Goal: Find specific fact: Find contact information

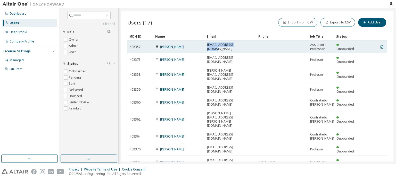
drag, startPoint x: 241, startPoint y: 47, endPoint x: 206, endPoint y: 50, distance: 35.4
click at [206, 50] on td "[EMAIL_ADDRESS][DOMAIN_NAME]" at bounding box center [231, 46] width 52 height 13
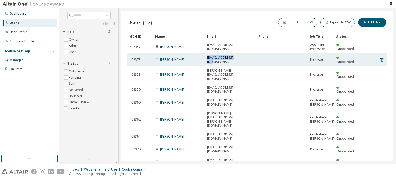
drag, startPoint x: 242, startPoint y: 57, endPoint x: 207, endPoint y: 60, distance: 35.1
click at [207, 60] on td "[EMAIL_ADDRESS][DOMAIN_NAME]" at bounding box center [231, 59] width 52 height 13
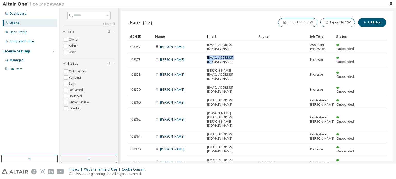
copy span "[EMAIL_ADDRESS][DOMAIN_NAME]"
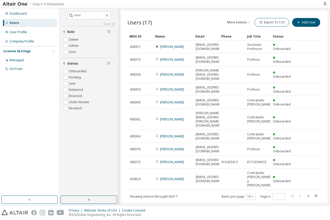
drag, startPoint x: 219, startPoint y: 36, endPoint x: 234, endPoint y: 35, distance: 15.2
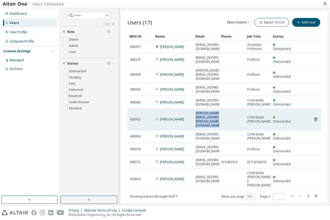
drag, startPoint x: 194, startPoint y: 99, endPoint x: 239, endPoint y: 101, distance: 44.6
click at [239, 109] on tr "408362 Víctor Díaz [EMAIL_ADDRESS][PERSON_NAME][DOMAIN_NAME] Contratado [PERSON…" at bounding box center [224, 119] width 194 height 21
copy tr "[PERSON_NAME][EMAIL_ADDRESS][PERSON_NAME][DOMAIN_NAME]"
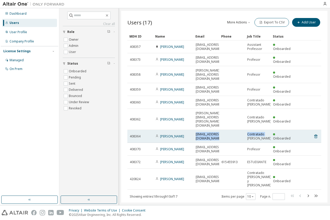
drag, startPoint x: 196, startPoint y: 112, endPoint x: 246, endPoint y: 112, distance: 50.5
click at [246, 130] on tr "408364 [PERSON_NAME] [EMAIL_ADDRESS][DOMAIN_NAME] Contratado [PERSON_NAME] Onbo…" at bounding box center [224, 136] width 194 height 13
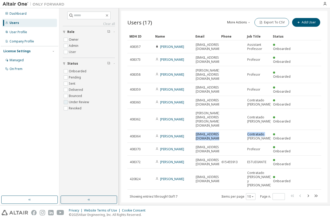
copy tr "[EMAIL_ADDRESS][DOMAIN_NAME] Contratado"
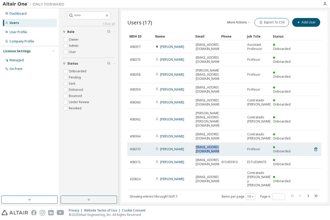
drag, startPoint x: 196, startPoint y: 123, endPoint x: 224, endPoint y: 123, distance: 28.3
click at [224, 143] on tr "408370 Emilio Olías [EMAIL_ADDRESS][DOMAIN_NAME] Profesor Onboarded" at bounding box center [224, 149] width 194 height 13
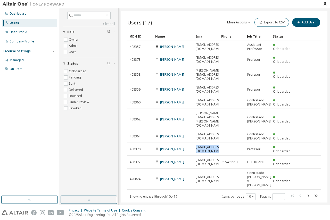
copy tr "[EMAIL_ADDRESS][DOMAIN_NAME]"
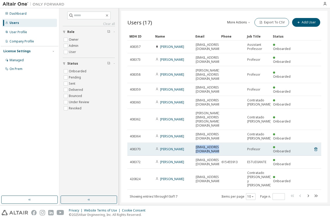
click at [225, 143] on td at bounding box center [232, 149] width 26 height 13
drag, startPoint x: 196, startPoint y: 122, endPoint x: 231, endPoint y: 122, distance: 35.3
click at [231, 143] on tr "408370 Emilio Olías [EMAIL_ADDRESS][DOMAIN_NAME] Profesor Onboarded" at bounding box center [224, 149] width 194 height 13
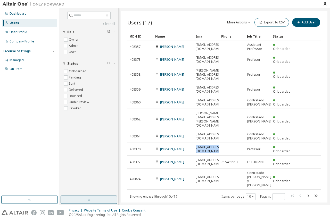
click at [90, 179] on icon "button" at bounding box center [89, 200] width 4 height 4
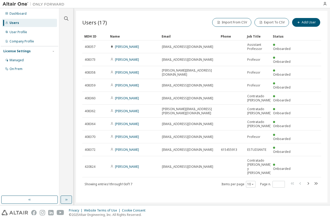
drag, startPoint x: 200, startPoint y: 35, endPoint x: 217, endPoint y: 35, distance: 17.3
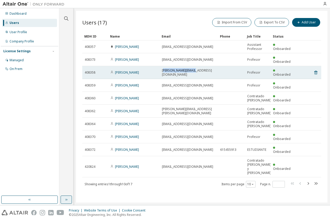
drag, startPoint x: 163, startPoint y: 66, endPoint x: 196, endPoint y: 68, distance: 33.0
click at [196, 69] on div "[PERSON_NAME][EMAIL_ADDRESS][DOMAIN_NAME]" at bounding box center [189, 73] width 54 height 8
click at [197, 69] on div "[PERSON_NAME][EMAIL_ADDRESS][DOMAIN_NAME]" at bounding box center [189, 73] width 54 height 8
drag, startPoint x: 196, startPoint y: 66, endPoint x: 159, endPoint y: 70, distance: 36.8
click at [159, 70] on tr "408358 Andrés Barrado [EMAIL_ADDRESS][DOMAIN_NAME] Profesor Onboarded" at bounding box center [201, 72] width 239 height 13
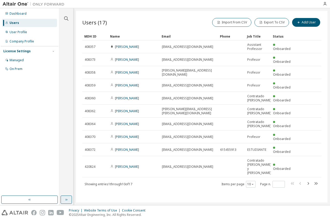
copy tr "Andrés Barrado [EMAIL_ADDRESS][DOMAIN_NAME]"
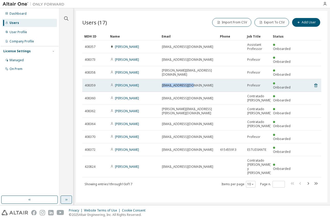
drag, startPoint x: 199, startPoint y: 77, endPoint x: 162, endPoint y: 77, distance: 37.6
click at [162, 79] on td "[EMAIL_ADDRESS][DOMAIN_NAME]" at bounding box center [188, 85] width 58 height 13
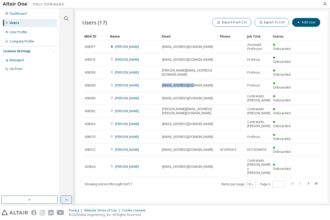
copy span "[EMAIL_ADDRESS][DOMAIN_NAME]"
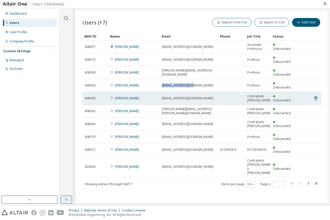
drag, startPoint x: 199, startPoint y: 86, endPoint x: 146, endPoint y: 86, distance: 53.8
click at [146, 92] on tr "408360 [PERSON_NAME] [EMAIL_ADDRESS][DOMAIN_NAME] Contratado [PERSON_NAME] Onbo…" at bounding box center [201, 98] width 239 height 13
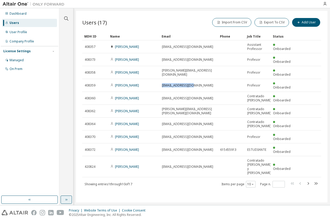
copy tr "[EMAIL_ADDRESS][DOMAIN_NAME]"
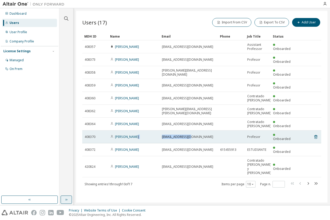
drag, startPoint x: 194, startPoint y: 125, endPoint x: 143, endPoint y: 123, distance: 51.3
click at [143, 131] on tr "408370 Emilio Olías [EMAIL_ADDRESS][DOMAIN_NAME] Profesor Onboarded" at bounding box center [201, 137] width 239 height 13
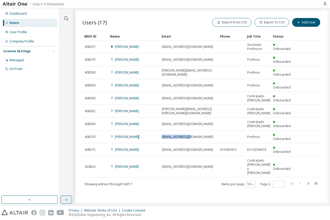
copy tr "Emilio Olías [EMAIL_ADDRESS][DOMAIN_NAME]"
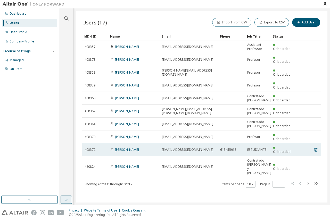
click at [214, 148] on div "[EMAIL_ADDRESS][DOMAIN_NAME]" at bounding box center [189, 150] width 54 height 4
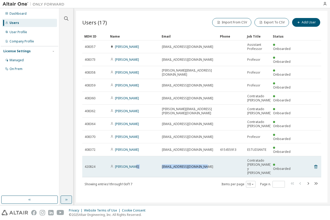
drag, startPoint x: 210, startPoint y: 144, endPoint x: 132, endPoint y: 148, distance: 78.2
click at [132, 156] on tr "420824 [PERSON_NAME] [EMAIL_ADDRESS][DOMAIN_NAME] Contratado [PERSON_NAME] y [P…" at bounding box center [201, 166] width 239 height 21
click at [210, 156] on td "[EMAIL_ADDRESS][DOMAIN_NAME]" at bounding box center [188, 166] width 58 height 21
drag, startPoint x: 212, startPoint y: 144, endPoint x: 151, endPoint y: 145, distance: 61.1
click at [151, 156] on tr "420824 [PERSON_NAME] [EMAIL_ADDRESS][DOMAIN_NAME] Contratado [PERSON_NAME] y [P…" at bounding box center [201, 166] width 239 height 21
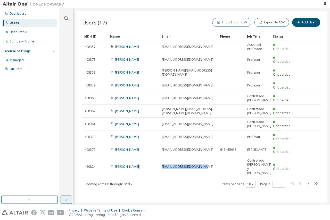
copy tr "[EMAIL_ADDRESS][DOMAIN_NAME]"
click at [308, 179] on icon "button" at bounding box center [308, 183] width 2 height 3
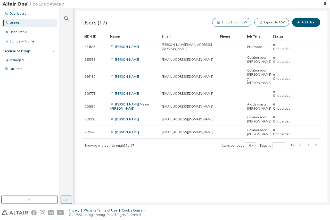
click at [299, 142] on icon "button" at bounding box center [300, 145] width 6 height 6
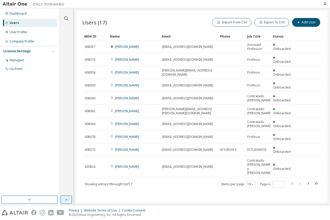
click at [308, 179] on icon "button" at bounding box center [308, 183] width 2 height 3
type input "*"
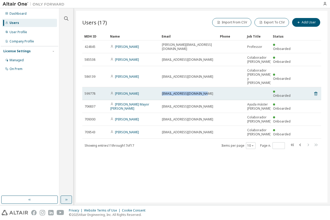
drag, startPoint x: 210, startPoint y: 85, endPoint x: 161, endPoint y: 85, distance: 49.2
click at [161, 87] on td "[EMAIL_ADDRESS][DOMAIN_NAME]" at bounding box center [188, 93] width 58 height 13
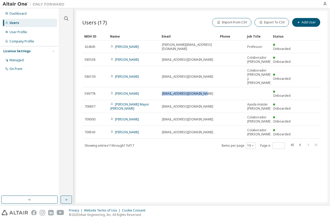
copy span "[EMAIL_ADDRESS][DOMAIN_NAME]"
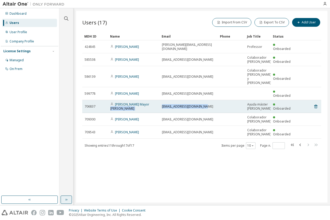
drag, startPoint x: 211, startPoint y: 95, endPoint x: 153, endPoint y: 95, distance: 57.7
click at [153, 100] on tr "706837 [PERSON_NAME] Mayor [PERSON_NAME] [EMAIL_ADDRESS][DOMAIN_NAME] Ayuda más…" at bounding box center [201, 106] width 239 height 13
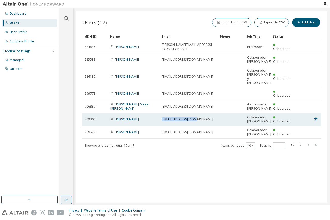
drag, startPoint x: 201, startPoint y: 108, endPoint x: 161, endPoint y: 108, distance: 41.0
click at [161, 113] on td "[EMAIL_ADDRESS][DOMAIN_NAME]" at bounding box center [188, 119] width 58 height 13
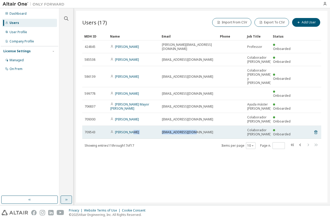
drag, startPoint x: 195, startPoint y: 119, endPoint x: 140, endPoint y: 122, distance: 55.0
click at [140, 126] on tr "709543 [PERSON_NAME] [EMAIL_ADDRESS][DOMAIN_NAME] Colaborador [PERSON_NAME] Onb…" at bounding box center [201, 132] width 239 height 13
